Goal: Entertainment & Leisure: Consume media (video, audio)

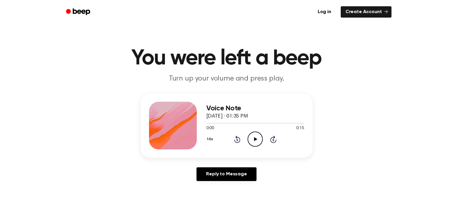
click at [248, 137] on icon "Play Audio" at bounding box center [255, 139] width 15 height 15
click at [235, 142] on icon at bounding box center [237, 139] width 6 height 7
